Goal: Task Accomplishment & Management: Use online tool/utility

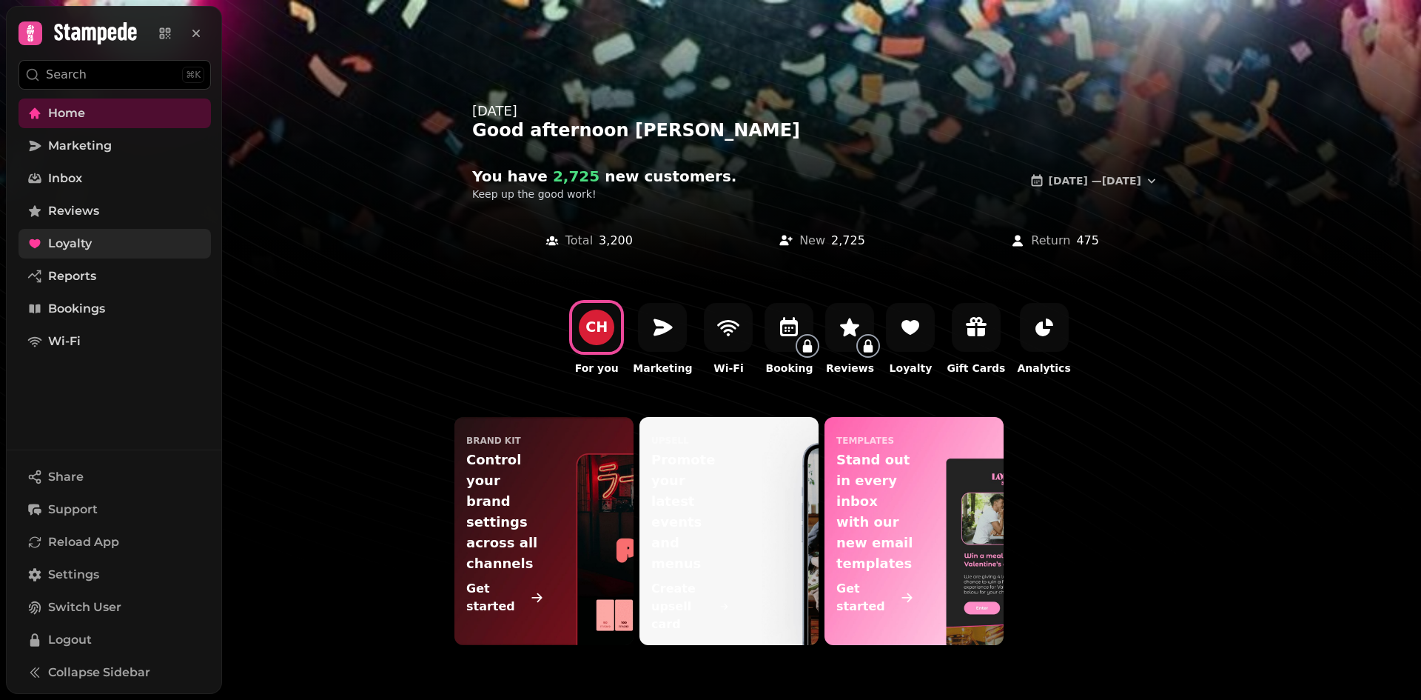
click at [89, 249] on span "Loyalty" at bounding box center [70, 244] width 44 height 18
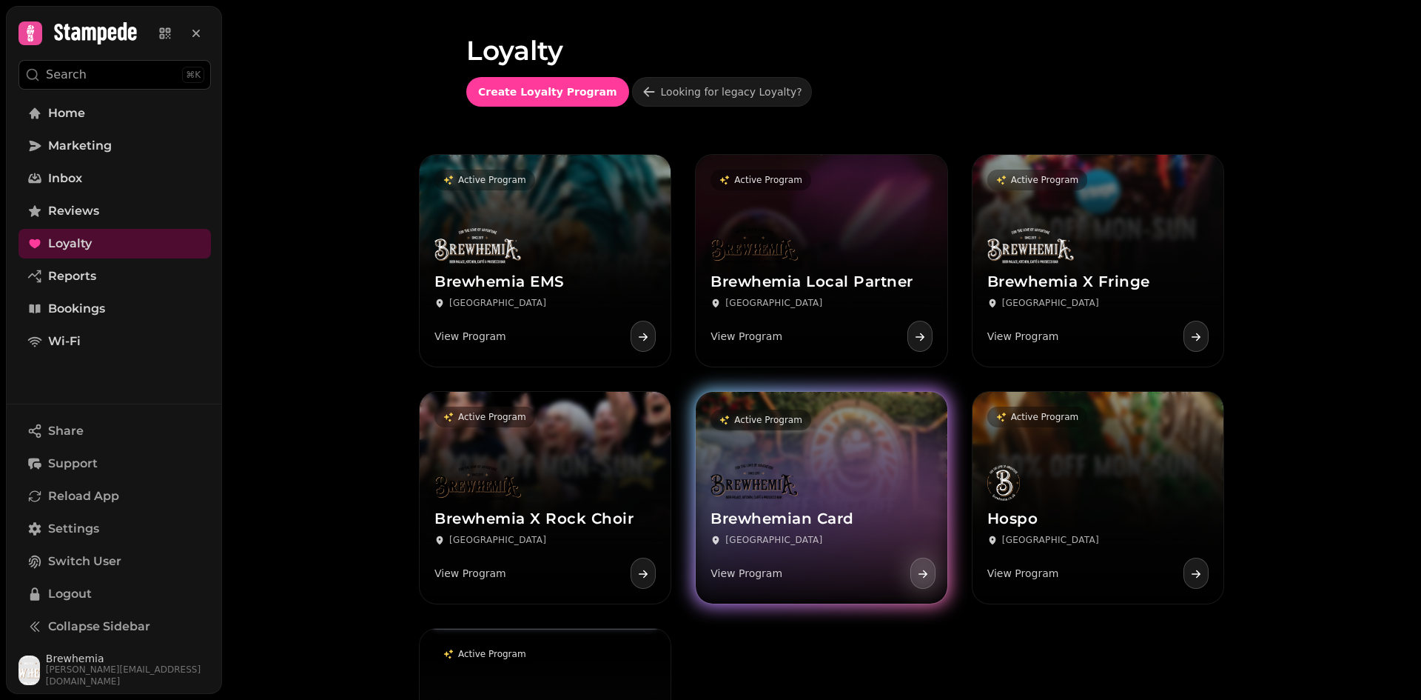
click at [919, 574] on icon at bounding box center [923, 572] width 9 height 7
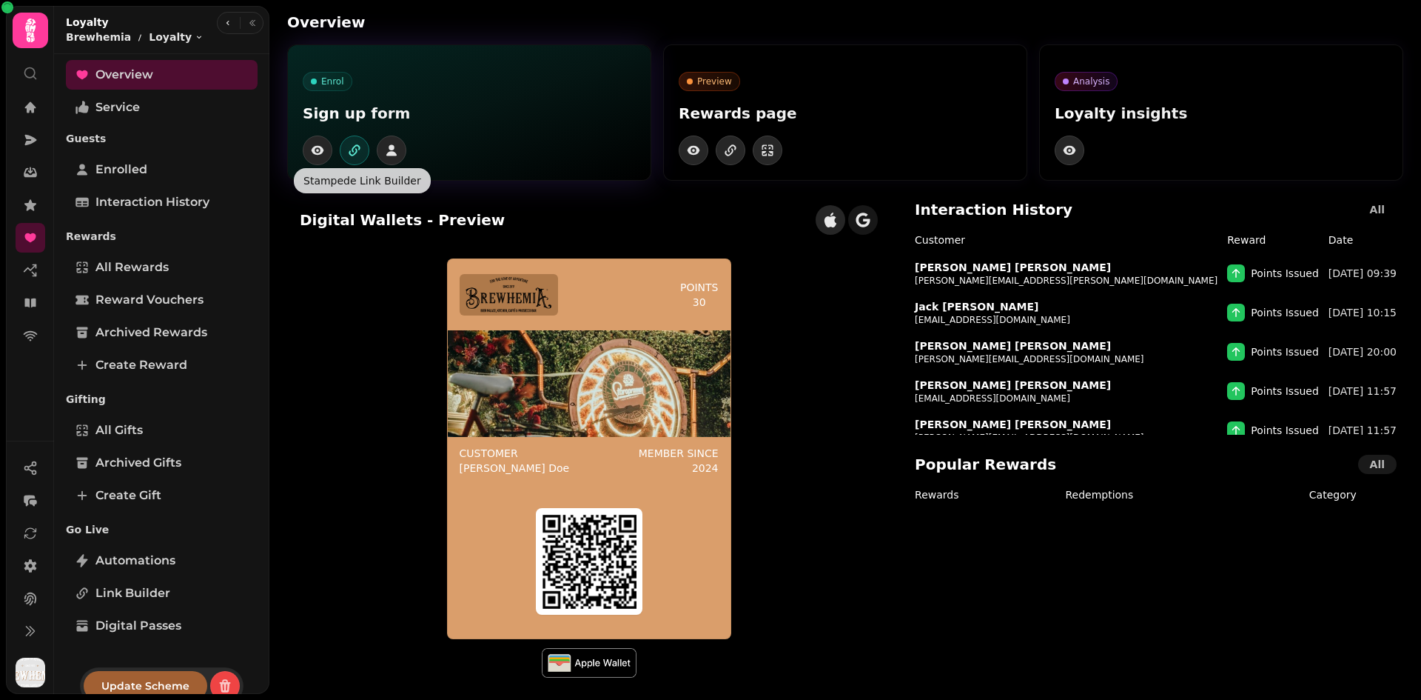
click at [349, 146] on icon "button" at bounding box center [354, 150] width 15 height 15
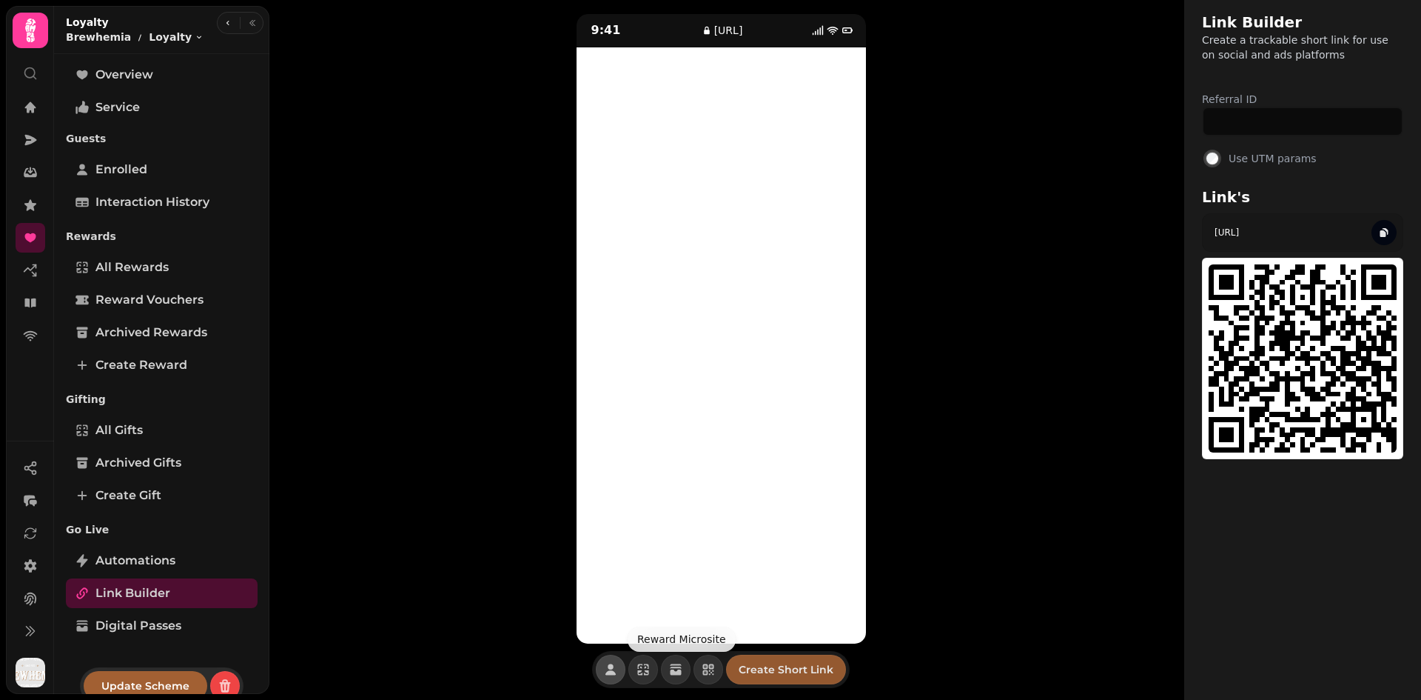
click at [763, 667] on span "Create Short Link" at bounding box center [786, 669] width 95 height 10
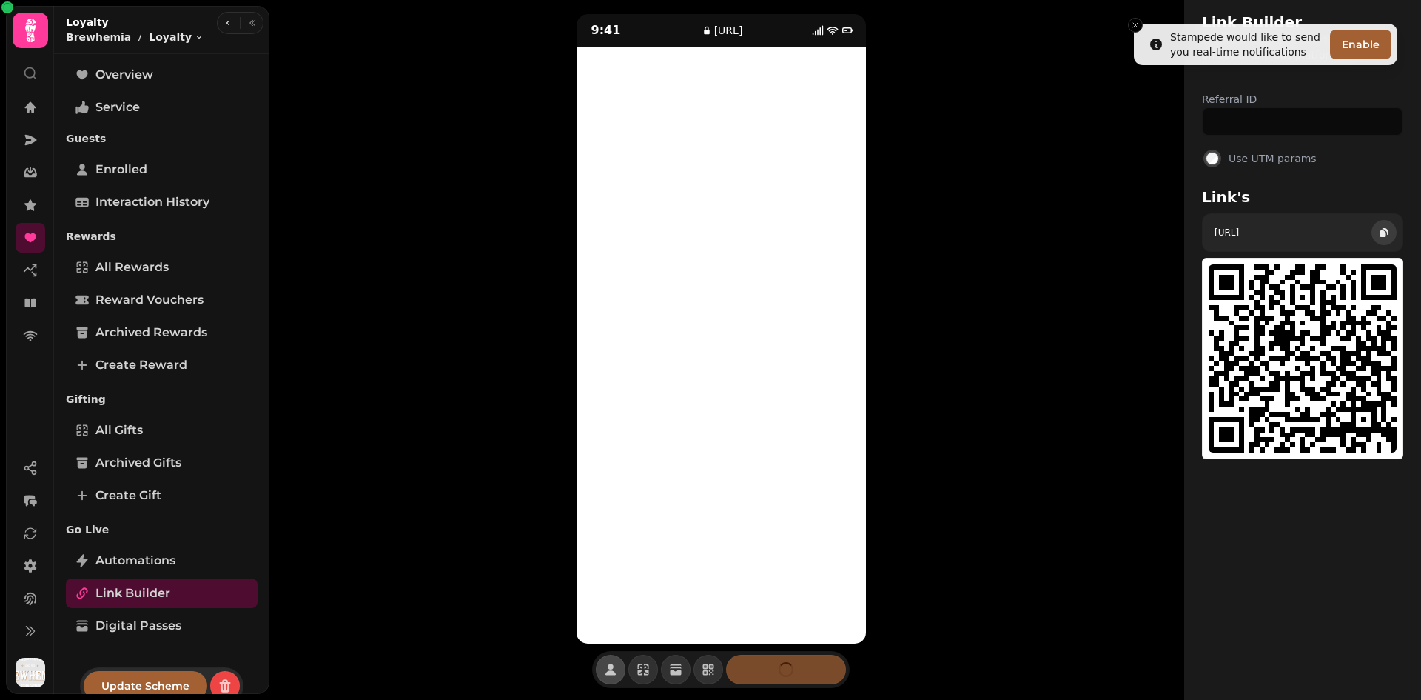
click at [1395, 242] on button "button" at bounding box center [1384, 232] width 25 height 25
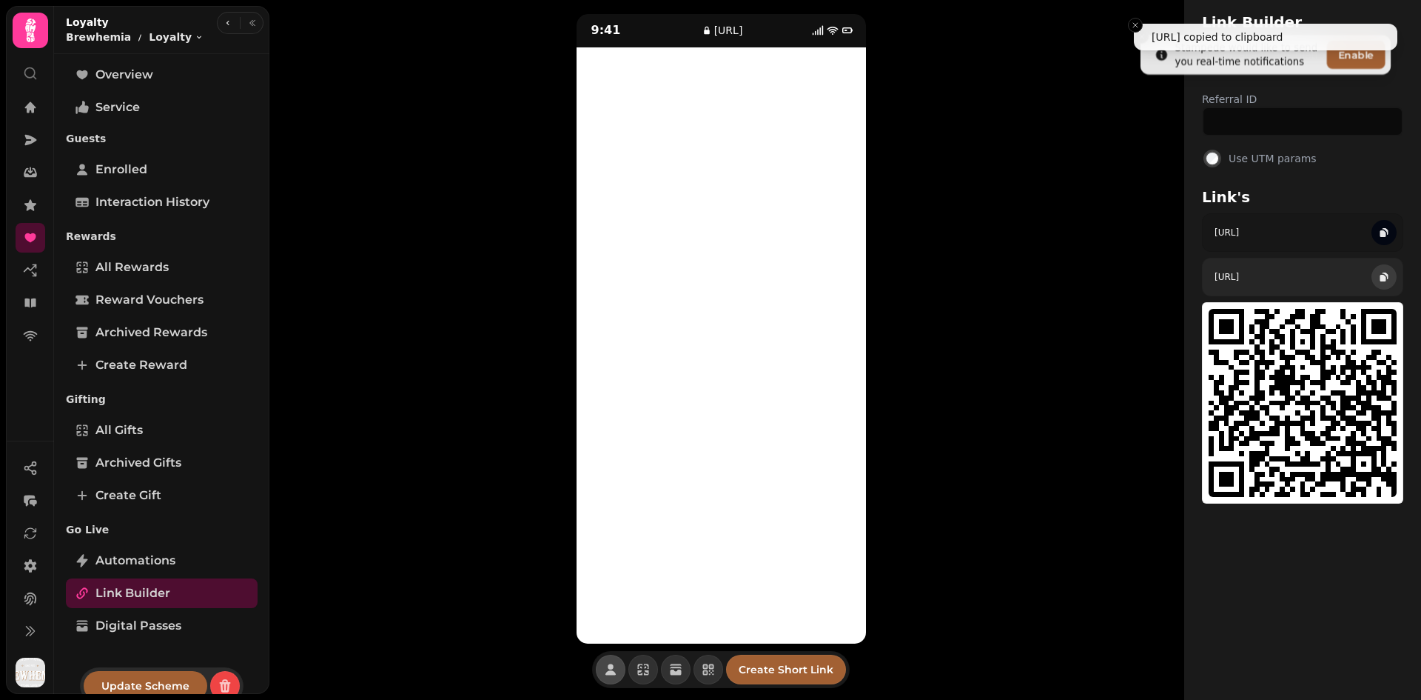
click at [1376, 284] on button "button" at bounding box center [1384, 276] width 25 height 25
